Goal: Information Seeking & Learning: Learn about a topic

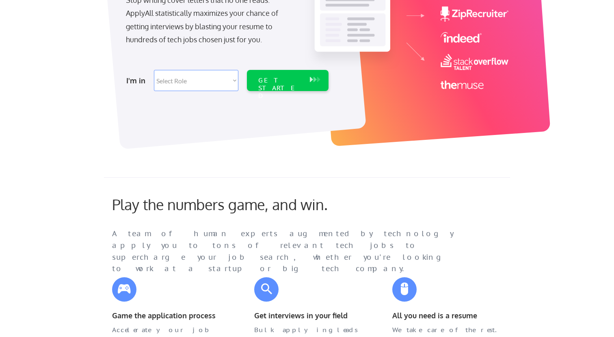
scroll to position [163, 0]
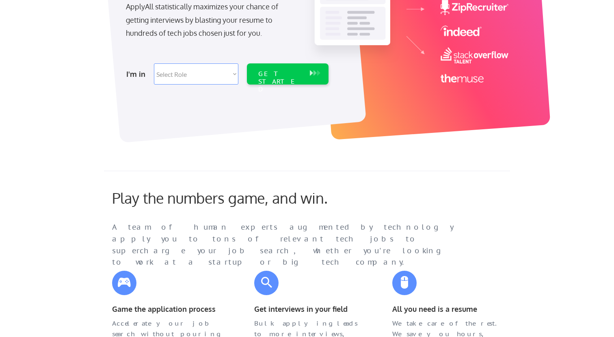
click at [209, 73] on select "Select Role Software Engineering Product Management Customer Success Sales UI/U…" at bounding box center [196, 73] width 84 height 21
select select ""product""
click at [154, 63] on select "Select Role Software Engineering Product Management Customer Success Sales UI/U…" at bounding box center [196, 73] width 84 height 21
select select ""product""
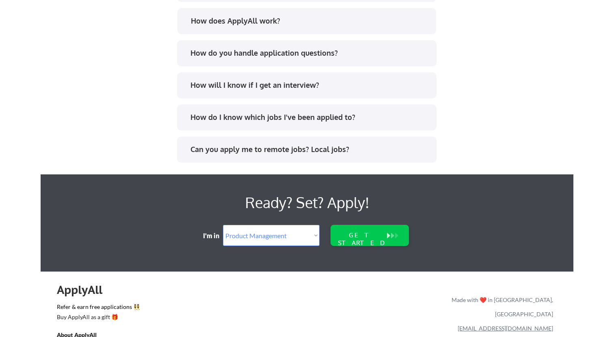
scroll to position [1694, 0]
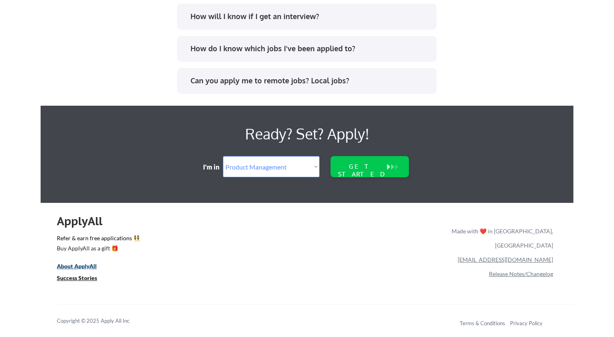
click at [89, 263] on u "About ApplyAll" at bounding box center [77, 265] width 40 height 7
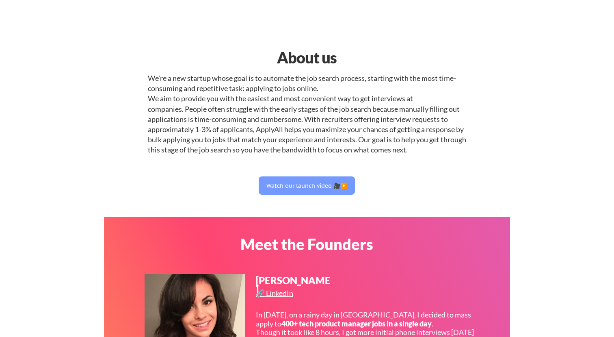
select select ""product""
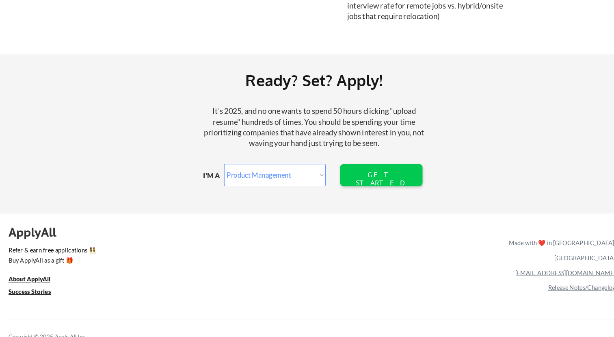
scroll to position [927, 0]
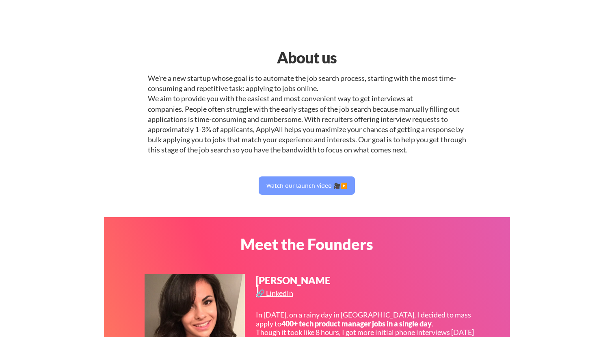
select select ""product""
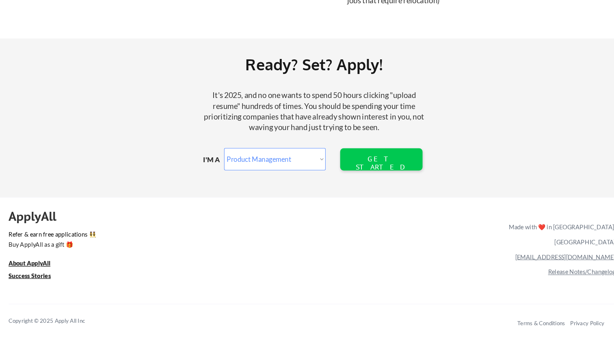
scroll to position [927, 0]
